Goal: Task Accomplishment & Management: Manage account settings

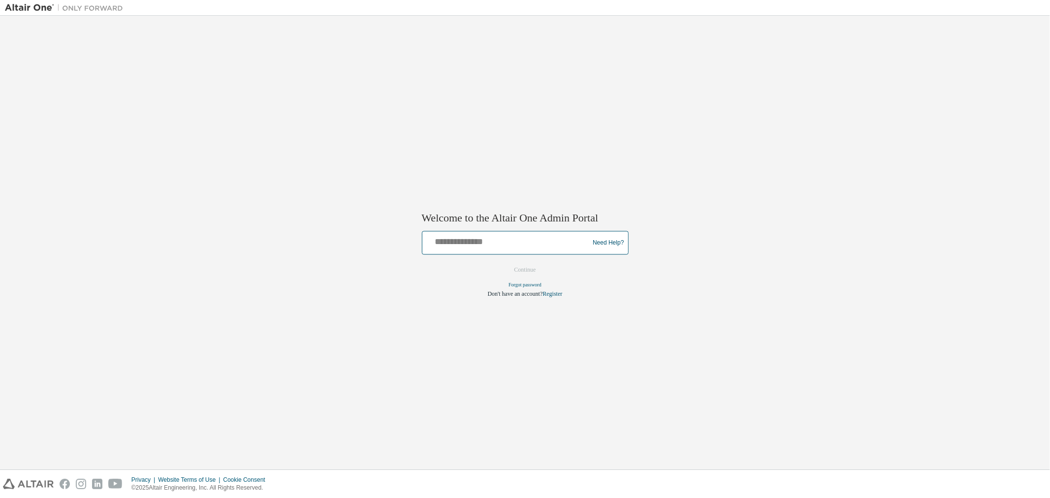
click at [463, 244] on input "text" at bounding box center [507, 241] width 162 height 14
type input "**********"
click at [522, 273] on button "Continue" at bounding box center [525, 270] width 42 height 15
